Goal: Task Accomplishment & Management: Manage account settings

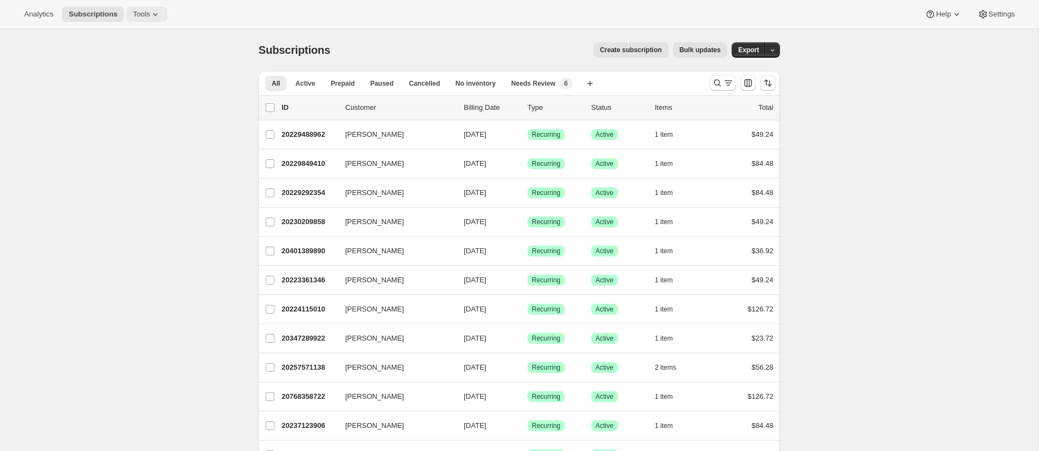
click at [150, 18] on span "Tools" at bounding box center [141, 14] width 17 height 9
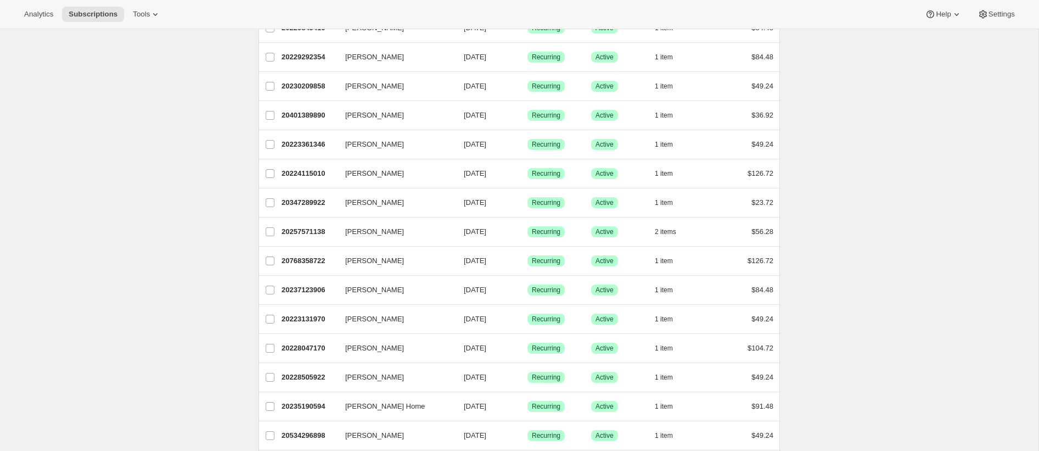
scroll to position [308, 0]
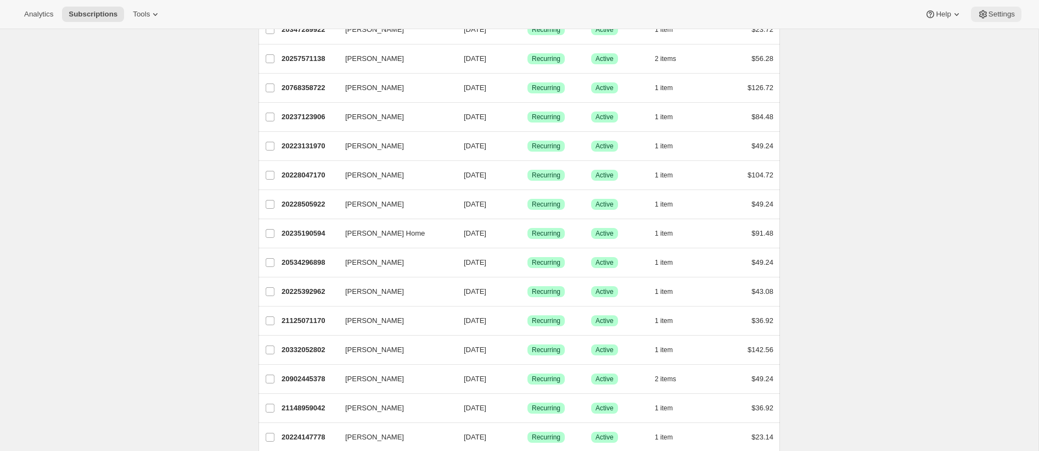
click at [982, 15] on icon at bounding box center [982, 14] width 11 height 11
